Goal: Use online tool/utility: Utilize a website feature to perform a specific function

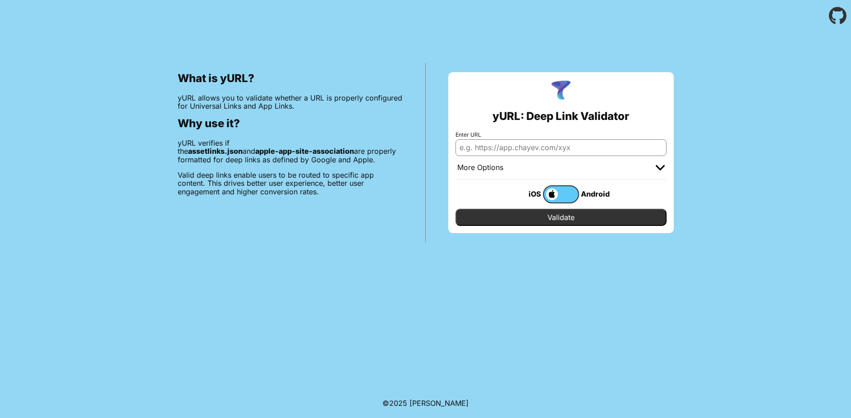
click at [596, 151] on input "Enter URL" at bounding box center [561, 147] width 211 height 16
paste input "https://wispy-hurricane-sgvgd1jaof7x.vapor-farm-c1.com/editor/orders"
click at [617, 144] on input "https://wispy-hurricane-sgvgd1jaof7x.vapor-farm-c1.com/editor/orders" at bounding box center [561, 147] width 211 height 16
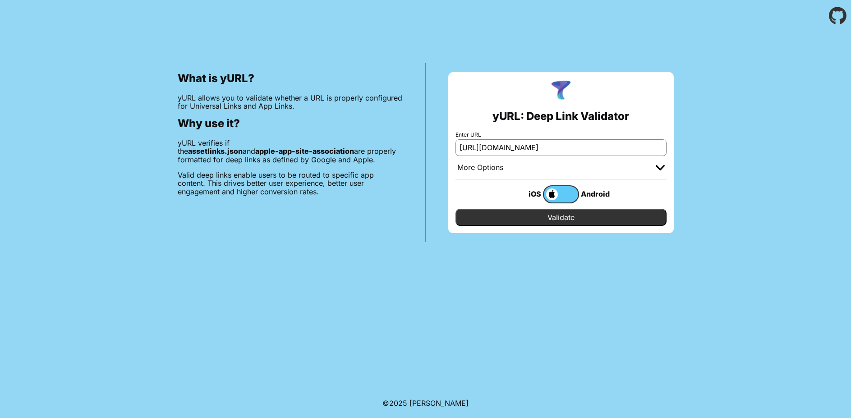
type input "https://wispy-hurricane-sgvgd1jaof7x.vapor-farm-c1.com/"
click at [563, 218] on input "Validate" at bounding box center [561, 217] width 211 height 17
click at [777, 174] on div "What is yURL? yURL allows you to validate whether a URL is properly configured …" at bounding box center [425, 137] width 851 height 211
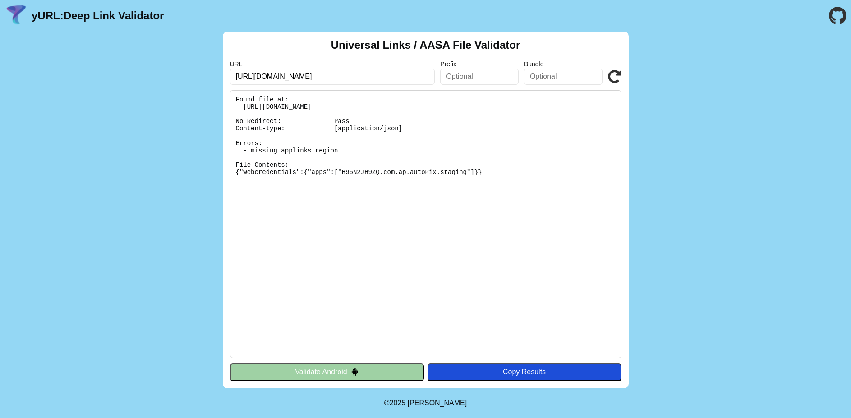
click at [409, 80] on input "https://wispy-hurricane-sgvgd1jaof7x.vapor-farm-c1.com/" at bounding box center [332, 77] width 205 height 16
type input "[DOMAIN_NAME]"
click at [404, 204] on pre "Found file at: https://wispy-hurricane-sgvgd1jaof7x.vapor-farm-c1.com/.well-kno…" at bounding box center [425, 224] width 391 height 268
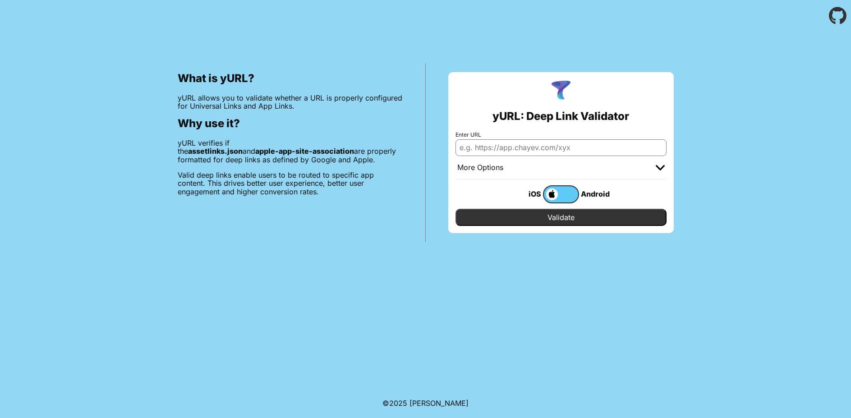
click at [558, 151] on input "Enter URL" at bounding box center [561, 147] width 211 height 16
type input "[DOMAIN_NAME]"
click at [563, 217] on input "Validate" at bounding box center [561, 217] width 211 height 17
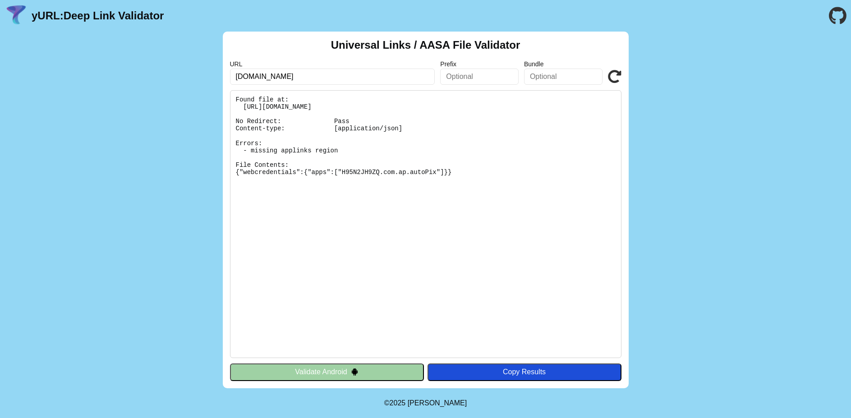
click at [513, 217] on pre "Found file at: https://app.autopix.no/.well-known/apple-app-site-association No…" at bounding box center [425, 224] width 391 height 268
click at [470, 160] on pre "Found file at: https://app.autopix.no/.well-known/apple-app-site-association No…" at bounding box center [425, 224] width 391 height 268
click at [343, 373] on button "Validate Android" at bounding box center [327, 372] width 194 height 17
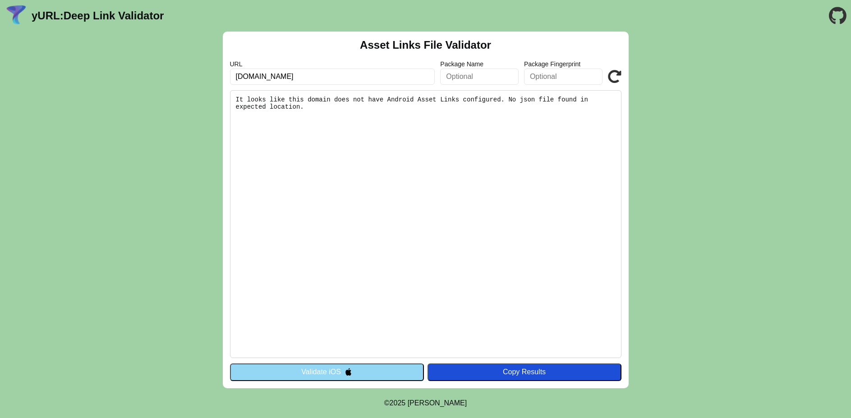
click at [406, 247] on pre "It looks like this domain does not have Android Asset Links configured. No json…" at bounding box center [425, 224] width 391 height 268
